Goal: Information Seeking & Learning: Learn about a topic

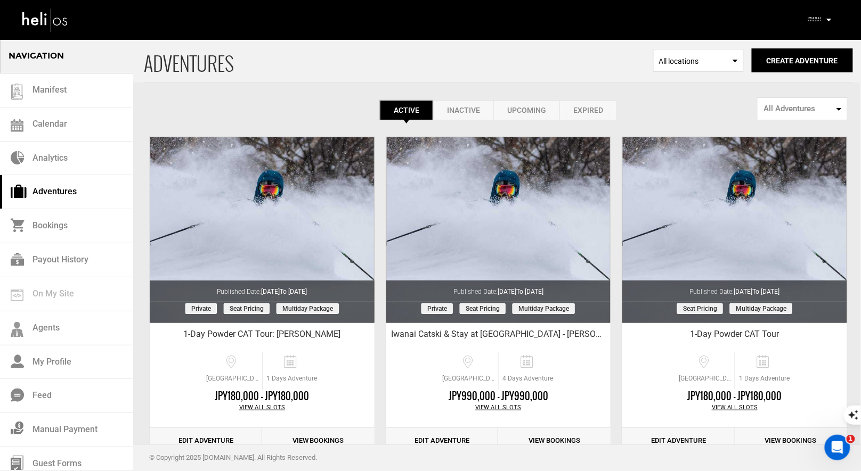
click at [828, 18] on p at bounding box center [828, 20] width 6 height 12
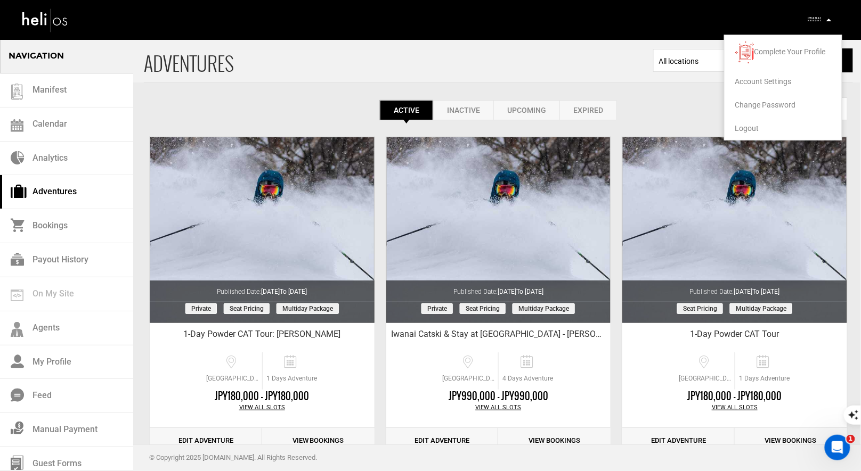
click at [744, 128] on span "Logout" at bounding box center [747, 128] width 24 height 9
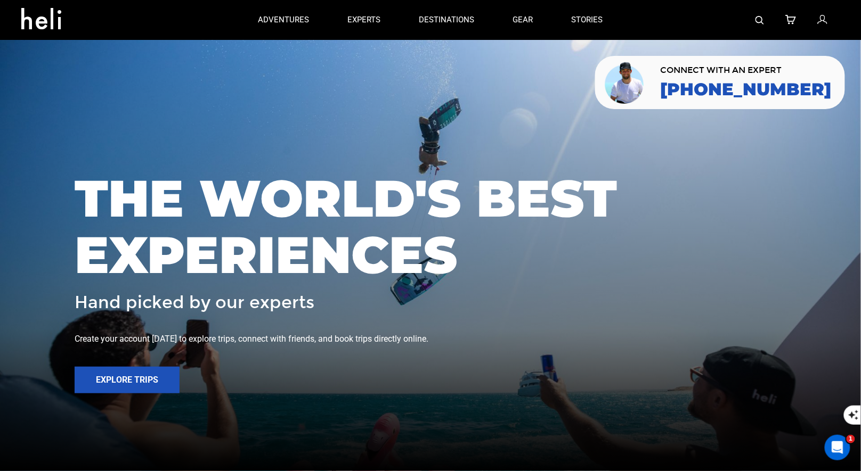
click at [757, 18] on img at bounding box center [759, 20] width 9 height 9
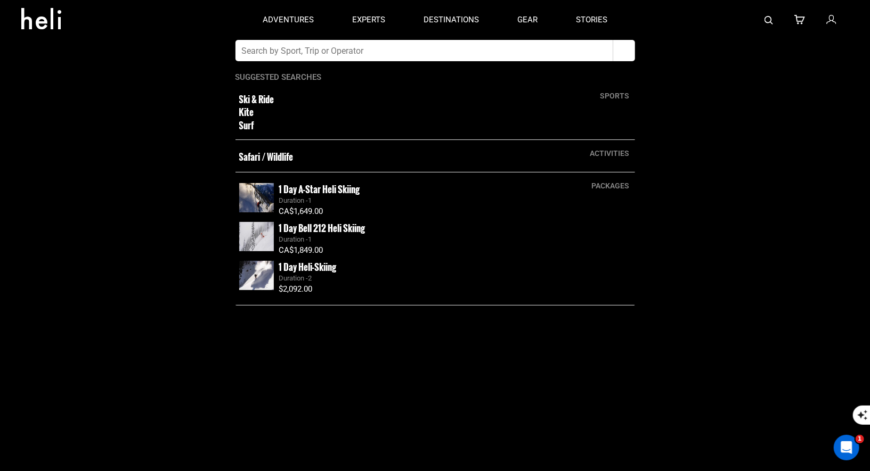
click at [375, 52] on input "text" at bounding box center [424, 50] width 378 height 21
type input "Selkirk"
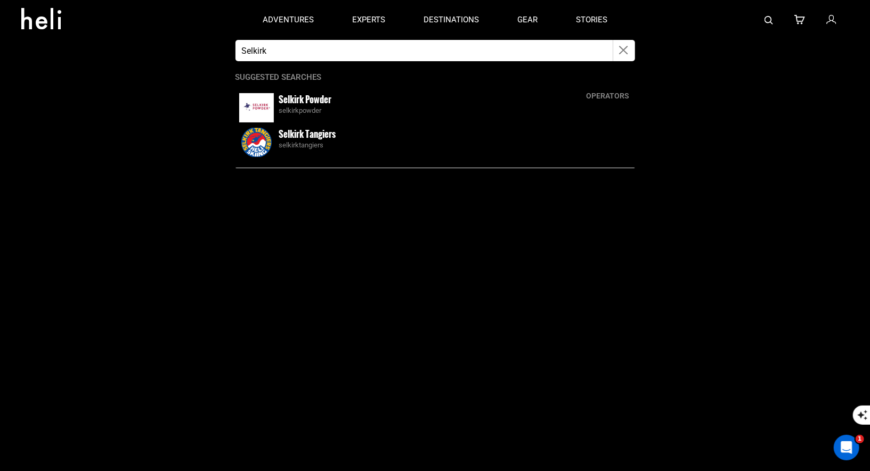
click at [293, 127] on small "Selkirk Tangiers" at bounding box center [307, 133] width 57 height 13
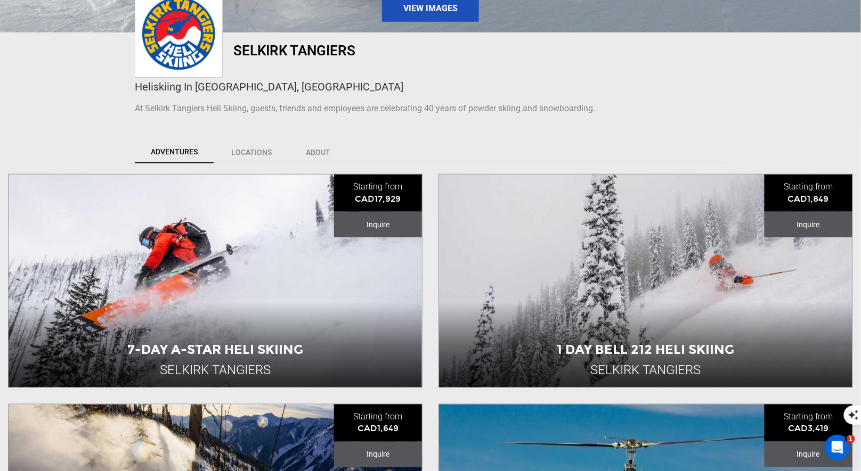
scroll to position [326, 0]
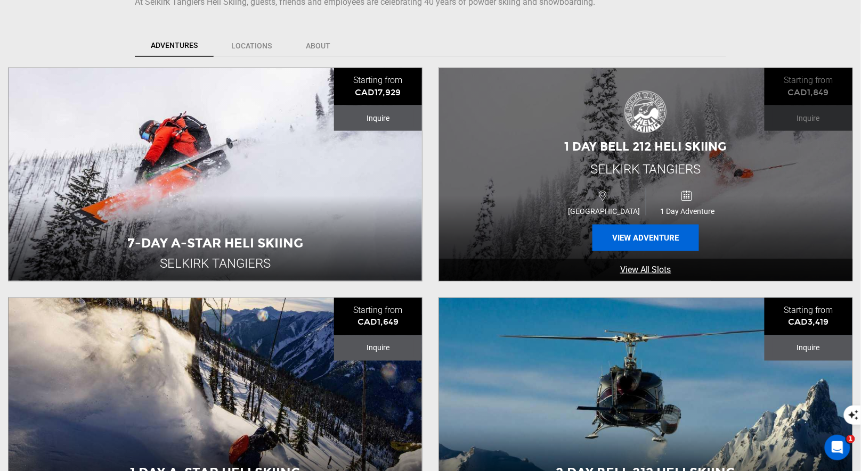
click at [637, 232] on button "View Adventure" at bounding box center [645, 238] width 107 height 27
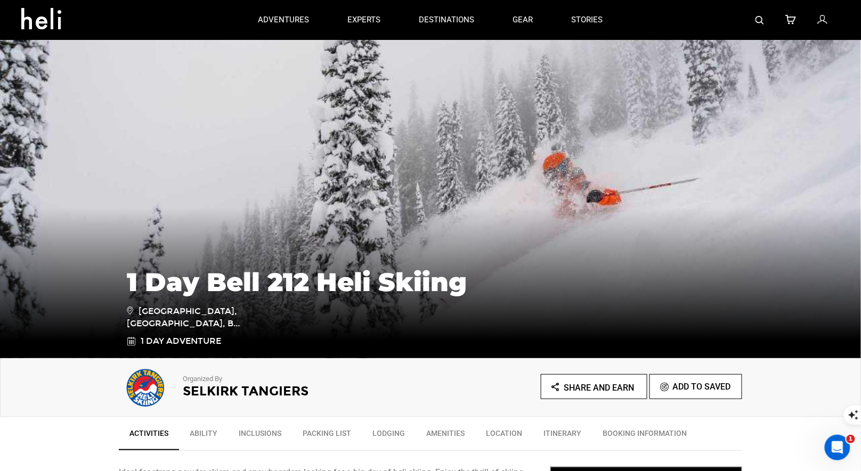
click at [478, 282] on h1 "1 Day Bell 212 Heli Skiing" at bounding box center [430, 282] width 607 height 29
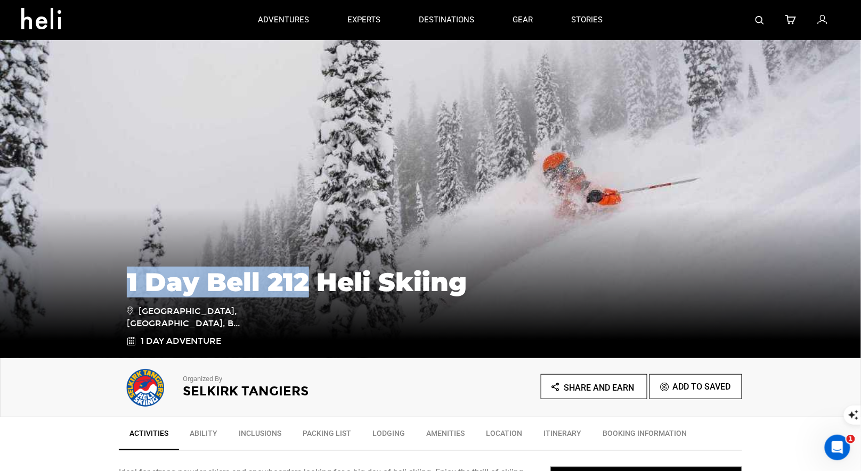
drag, startPoint x: 305, startPoint y: 280, endPoint x: 125, endPoint y: 283, distance: 180.1
click at [126, 283] on div "1 Day Bell 212 Heli Skiing [GEOGRAPHIC_DATA], [GEOGRAPHIC_DATA], [GEOGRAPHIC_DA…" at bounding box center [430, 302] width 623 height 91
copy h1 "1 Day Bell 212"
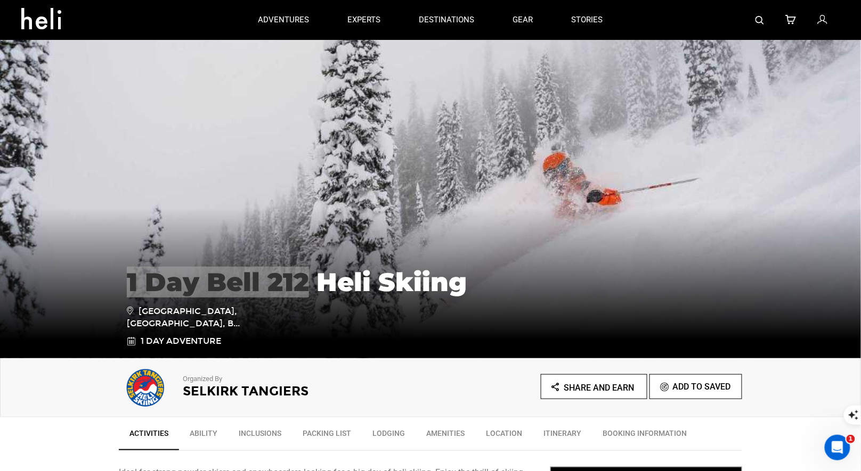
scroll to position [321, 0]
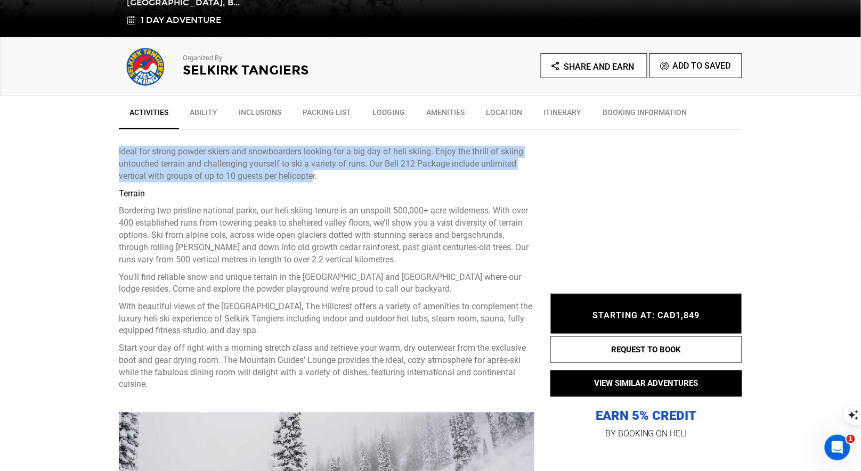
drag, startPoint x: 314, startPoint y: 176, endPoint x: 87, endPoint y: 150, distance: 228.9
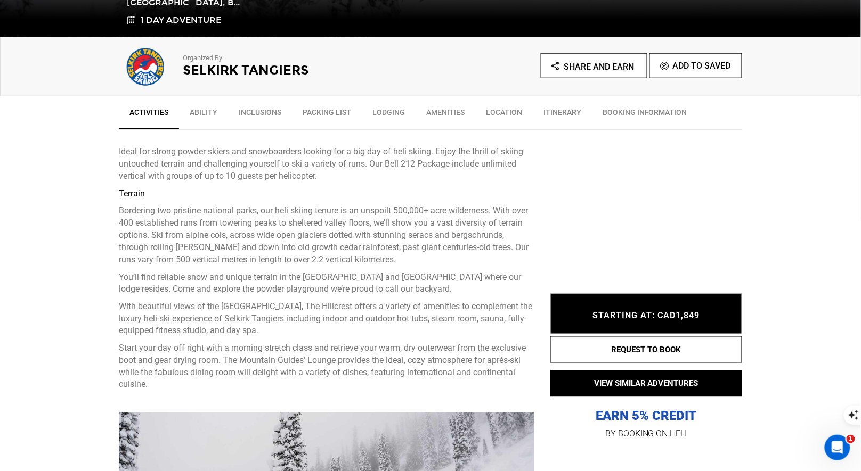
click at [395, 178] on p "Ideal for strong powder skiers and snowboarders looking for a big day of heli s…" at bounding box center [326, 164] width 415 height 37
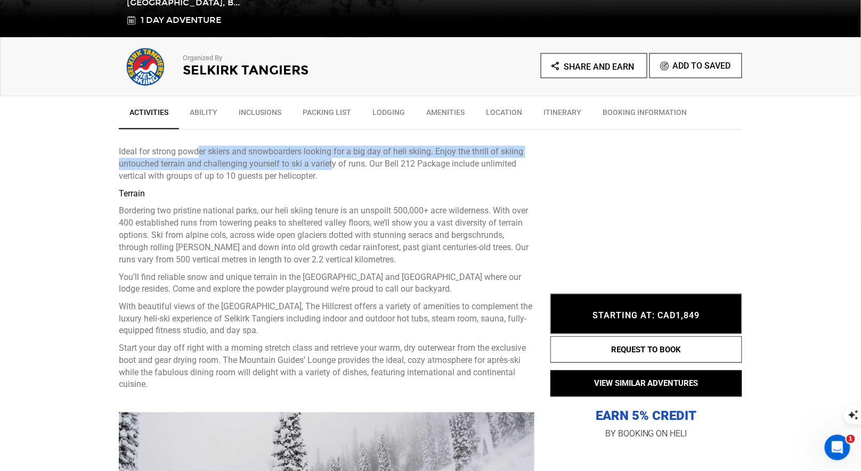
drag, startPoint x: 331, startPoint y: 168, endPoint x: 201, endPoint y: 154, distance: 130.7
click at [201, 154] on p "Ideal for strong powder skiers and snowboarders looking for a big day of heli s…" at bounding box center [326, 164] width 415 height 37
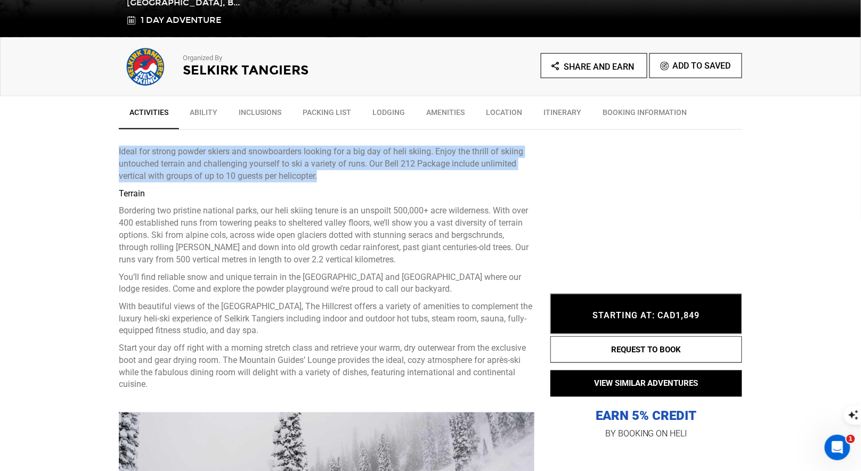
drag, startPoint x: 341, startPoint y: 177, endPoint x: 76, endPoint y: 145, distance: 266.6
copy p "Ideal for strong powder skiers and snowboarders looking for a big day of heli s…"
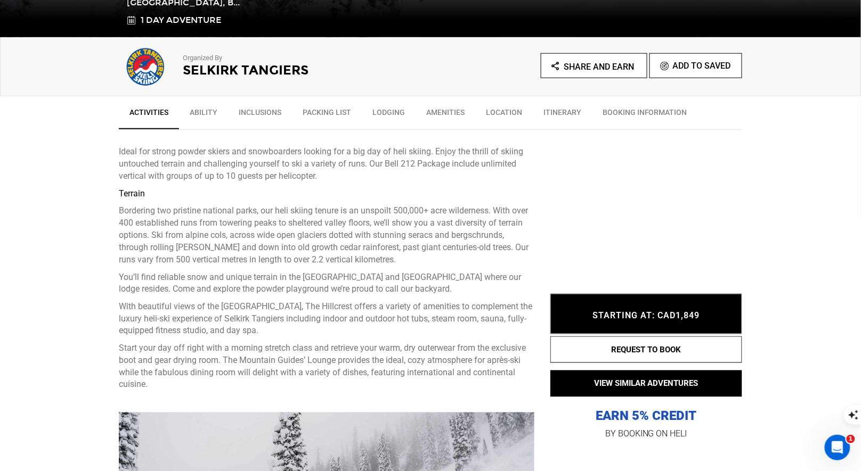
click at [212, 75] on h2 "Selkirk Tangiers" at bounding box center [292, 70] width 218 height 14
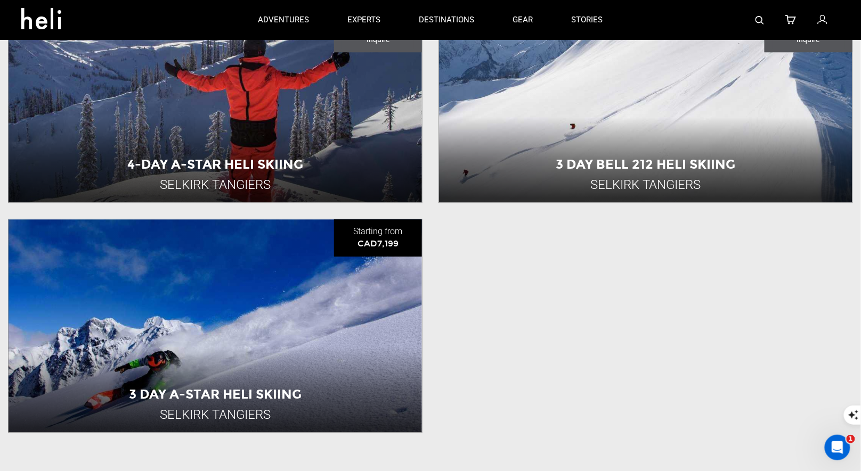
scroll to position [499, 0]
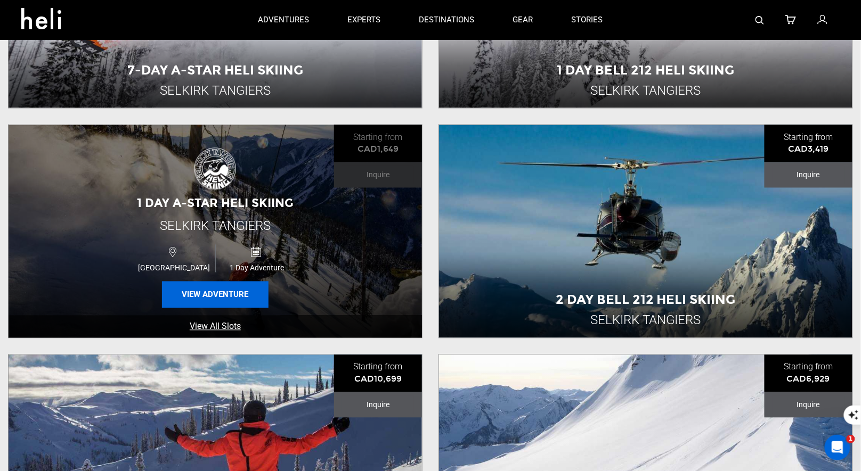
click at [227, 297] on button "View Adventure" at bounding box center [215, 295] width 107 height 27
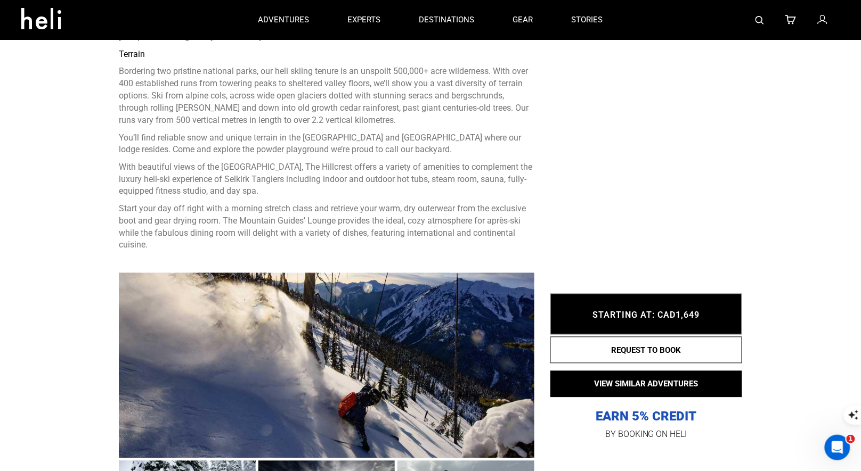
scroll to position [250, 0]
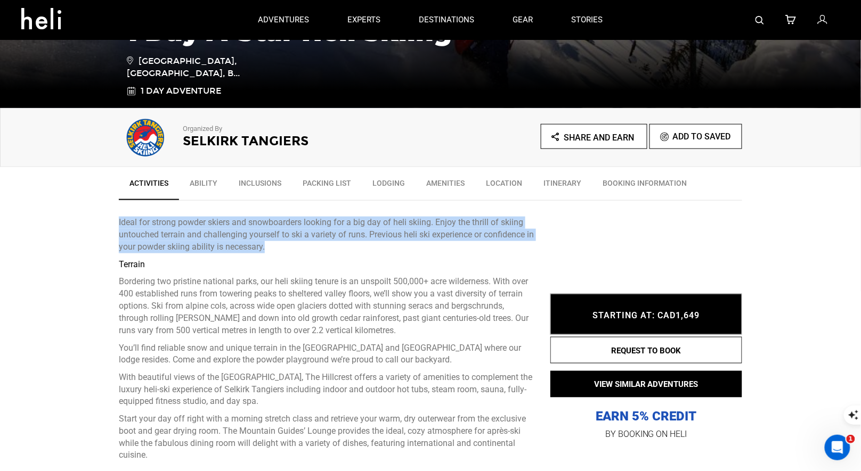
drag, startPoint x: 297, startPoint y: 253, endPoint x: 113, endPoint y: 216, distance: 187.0
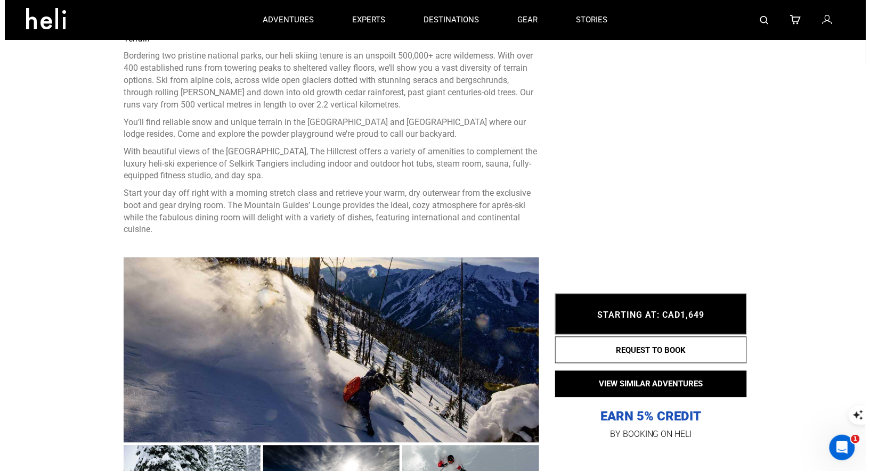
scroll to position [141, 0]
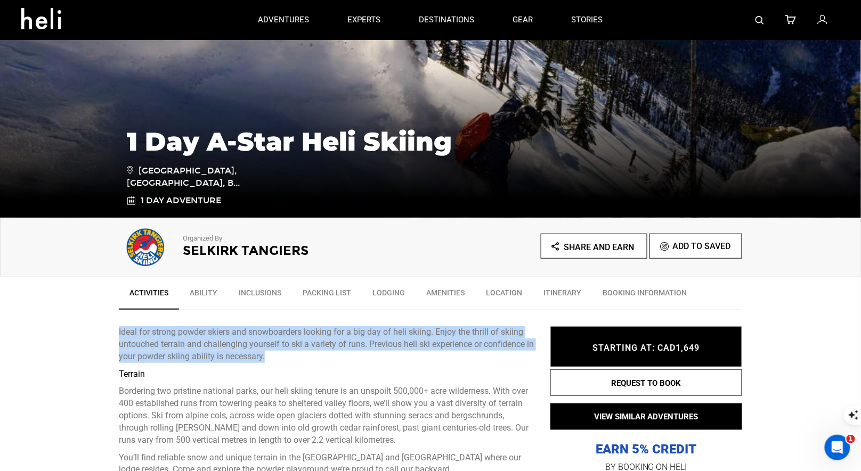
copy div "Ideal for strong powder skiers and snowboarders looking for a big day of heli s…"
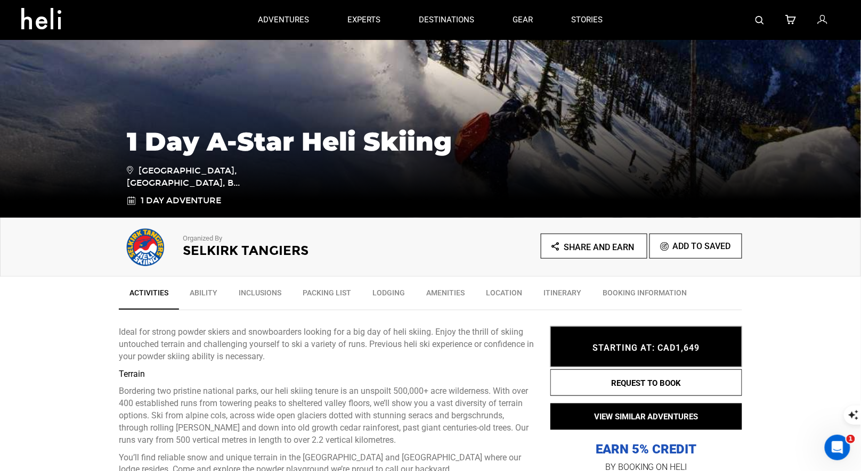
click at [752, 18] on div at bounding box center [731, 20] width 218 height 40
click at [756, 18] on img at bounding box center [759, 20] width 9 height 9
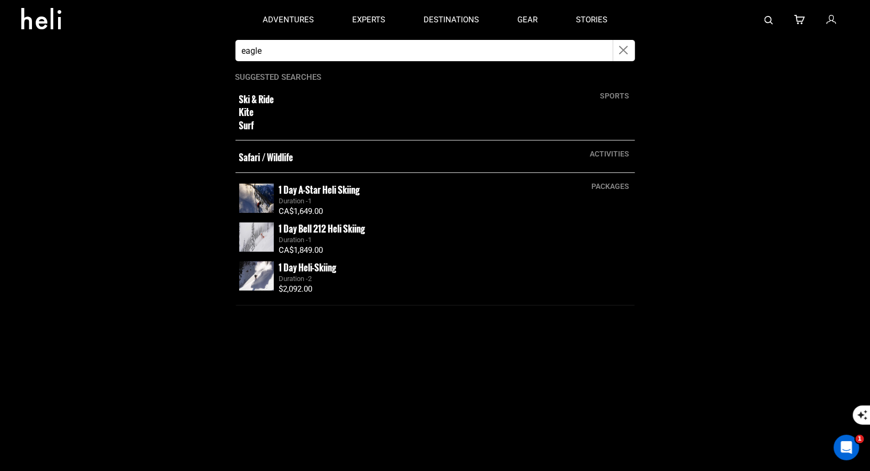
type input "eagle pass heli"
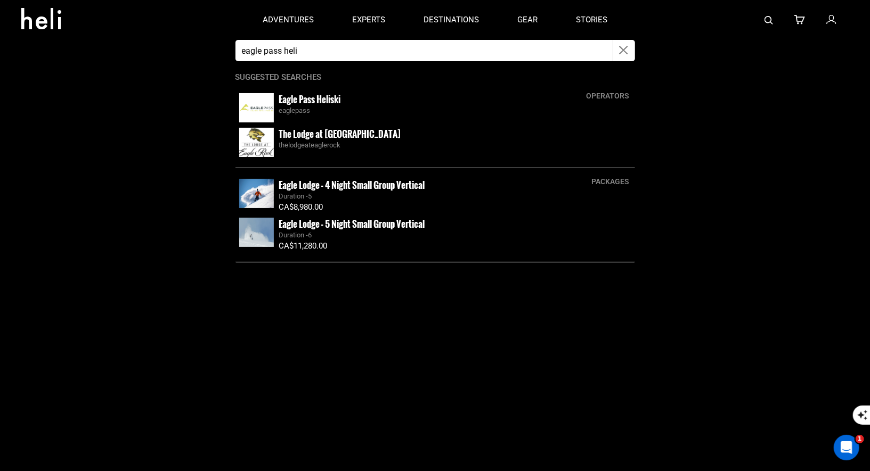
click at [314, 103] on small "Eagle Pass Heliski" at bounding box center [310, 99] width 62 height 13
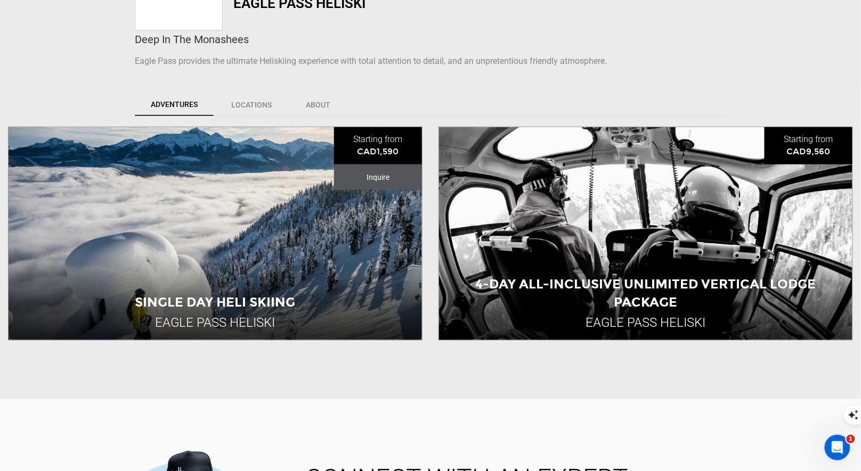
scroll to position [391, 0]
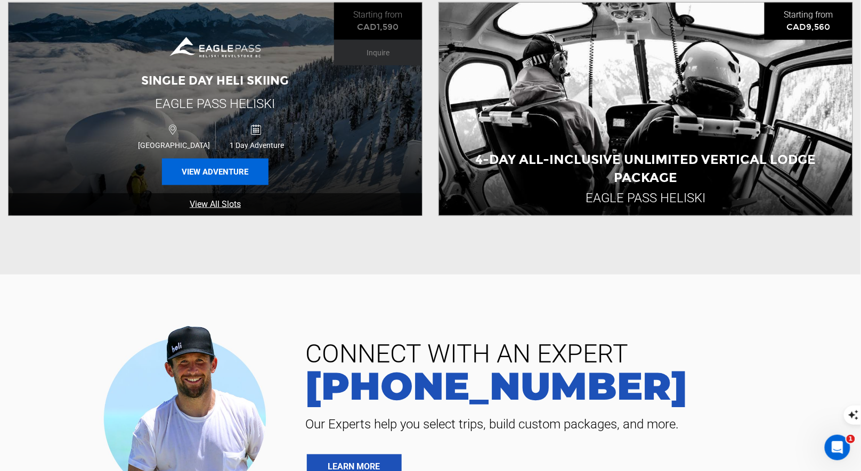
click at [232, 169] on button "View Adventure" at bounding box center [215, 172] width 107 height 27
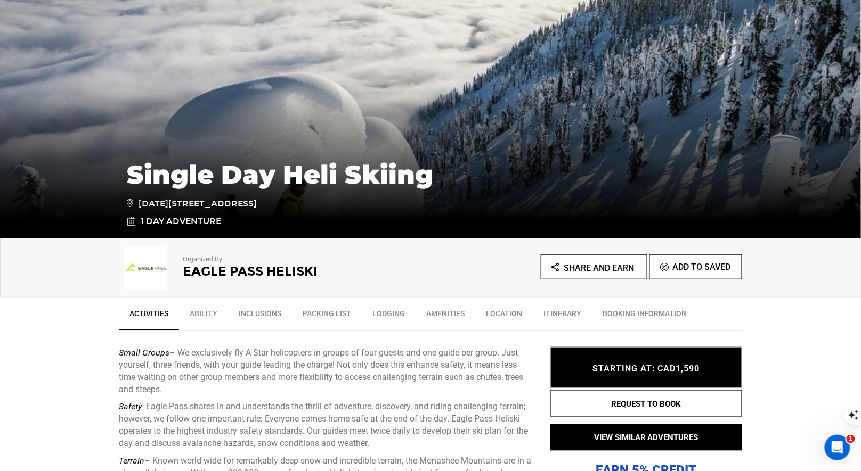
scroll to position [127, 0]
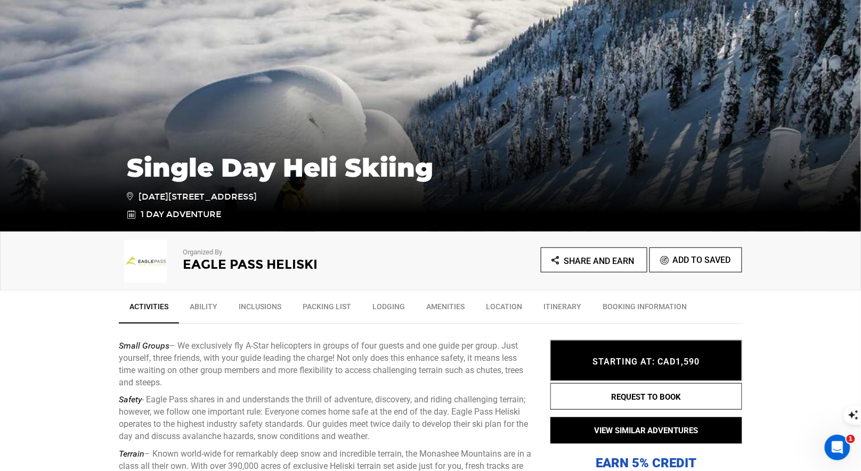
drag, startPoint x: 213, startPoint y: 381, endPoint x: 124, endPoint y: 329, distance: 103.6
copy p "Small Groups – We exclusively fly A-Star helicopters in groups of four guests a…"
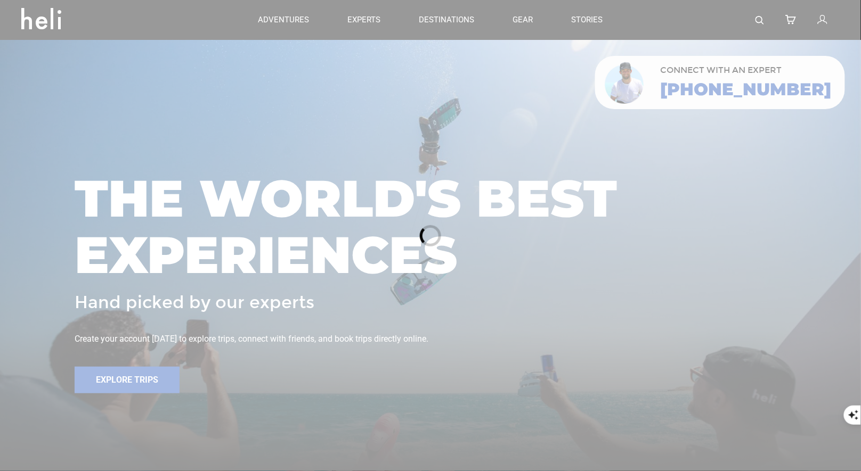
click at [763, 21] on div at bounding box center [430, 235] width 861 height 471
click at [759, 20] on div at bounding box center [430, 235] width 861 height 471
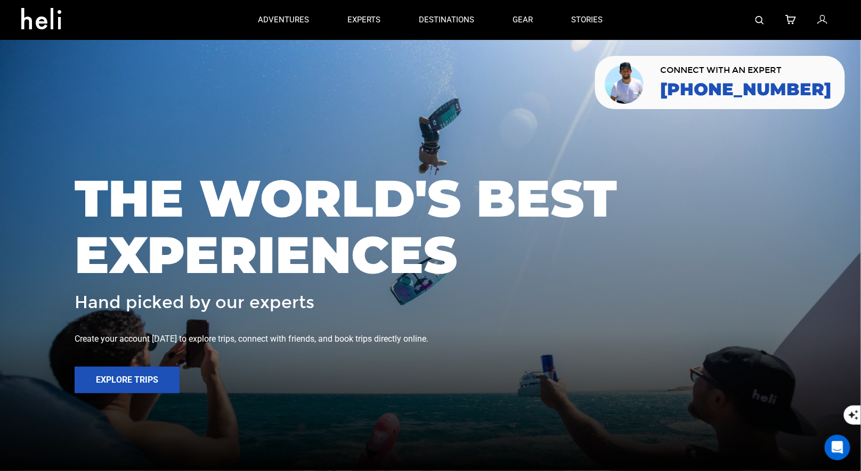
click at [763, 18] on img at bounding box center [759, 20] width 9 height 9
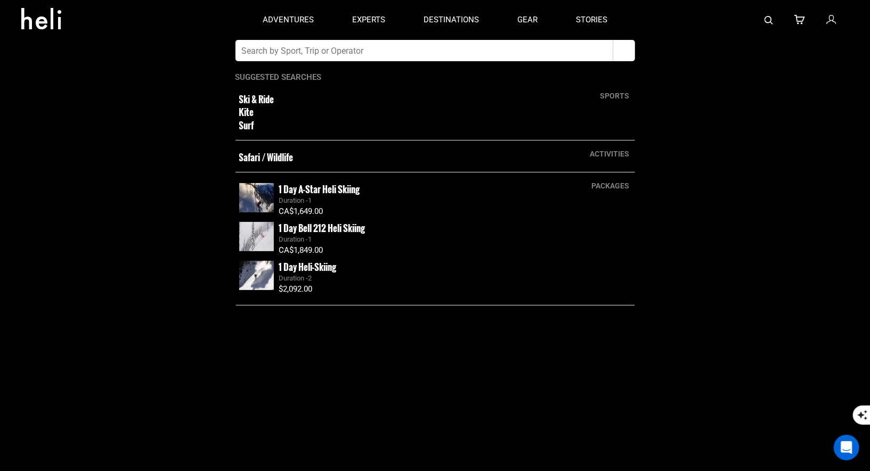
click at [593, 53] on input "text" at bounding box center [424, 50] width 378 height 21
type input "majestic"
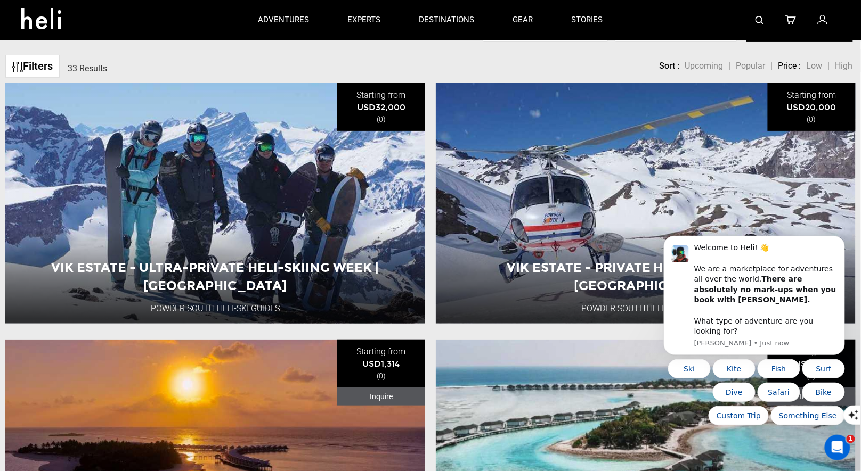
click at [758, 19] on img at bounding box center [759, 20] width 9 height 9
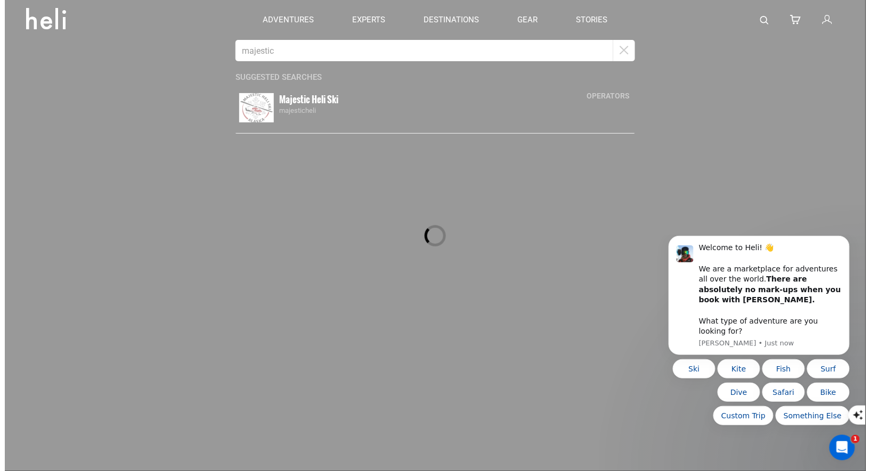
scroll to position [94, 0]
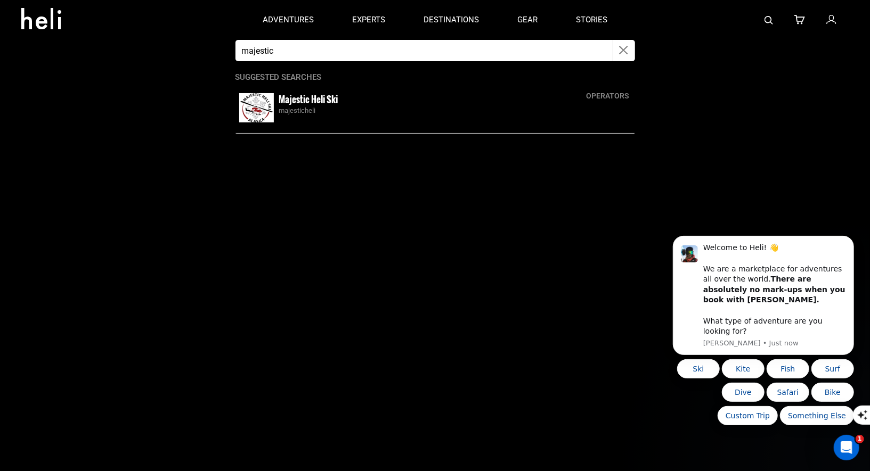
click at [303, 103] on small "Majestic Heli Ski" at bounding box center [308, 99] width 59 height 13
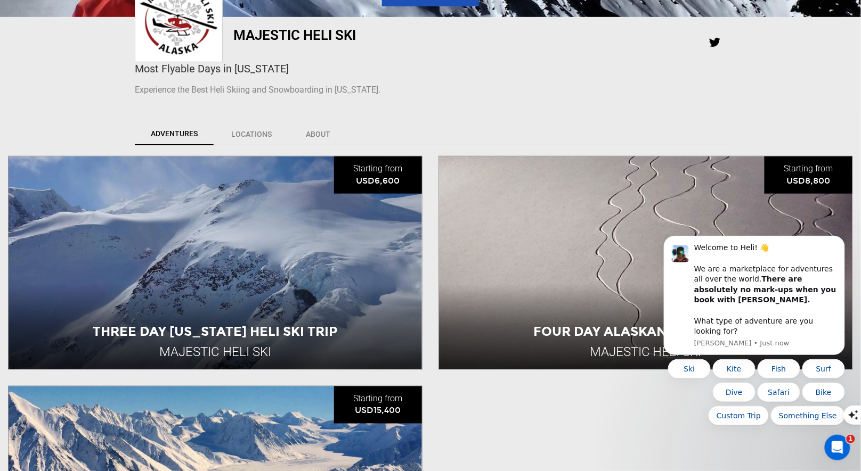
scroll to position [398, 0]
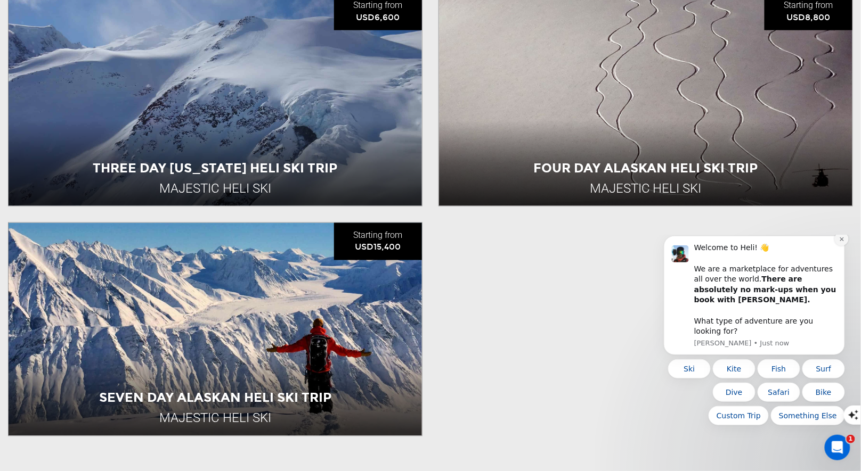
click at [836, 246] on button "Dismiss notification" at bounding box center [841, 239] width 14 height 14
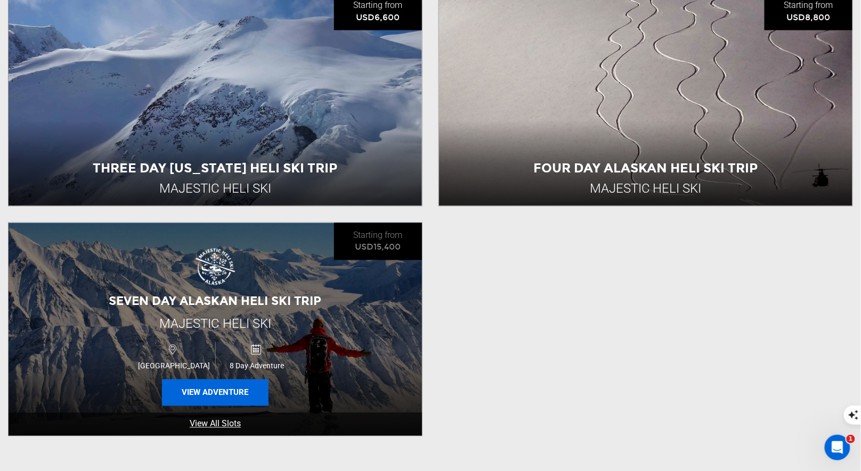
click at [214, 386] on button "View Adventure" at bounding box center [215, 393] width 107 height 27
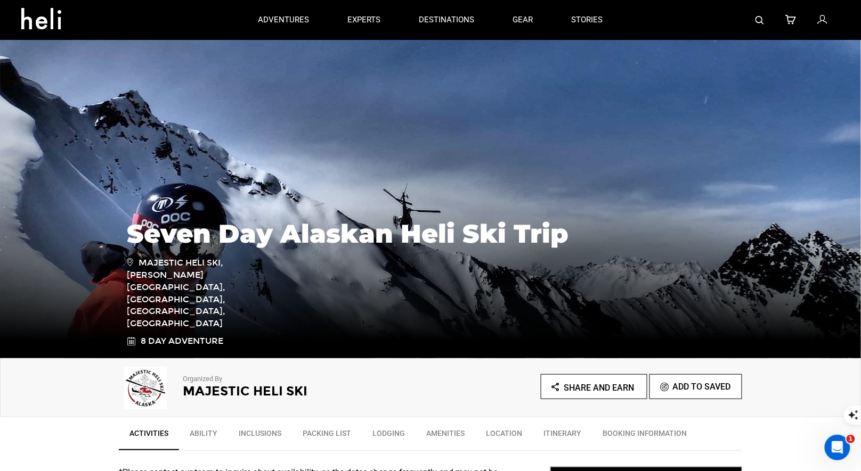
click at [255, 386] on h2 "Majestic Heli Ski" at bounding box center [292, 392] width 218 height 14
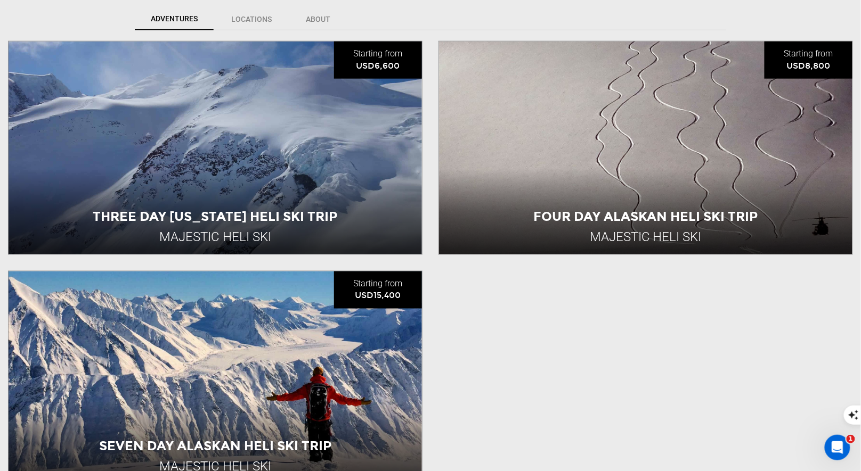
scroll to position [373, 0]
